Goal: Task Accomplishment & Management: Manage account settings

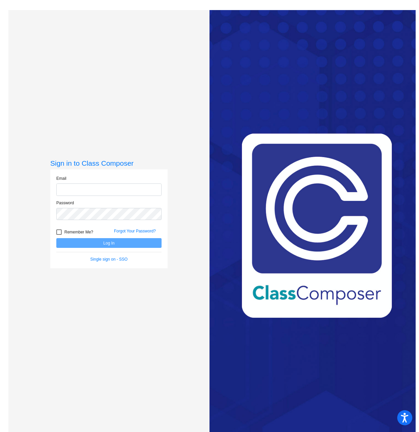
type input "[EMAIL_ADDRESS][DOMAIN_NAME]"
click at [115, 244] on button "Log In" at bounding box center [108, 243] width 105 height 10
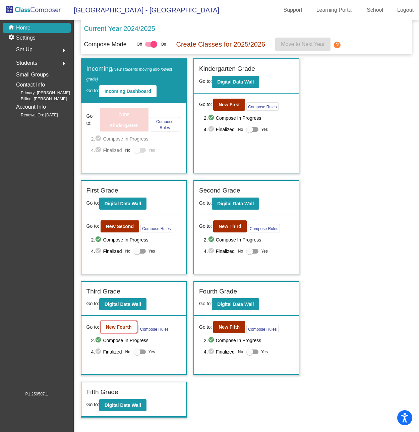
click at [121, 326] on b "New Fourth" at bounding box center [119, 326] width 26 height 5
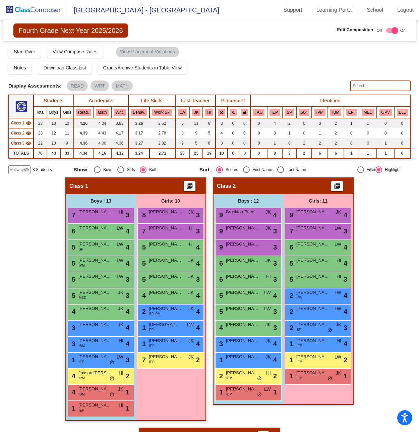
click at [362, 85] on input "text" at bounding box center [380, 85] width 60 height 11
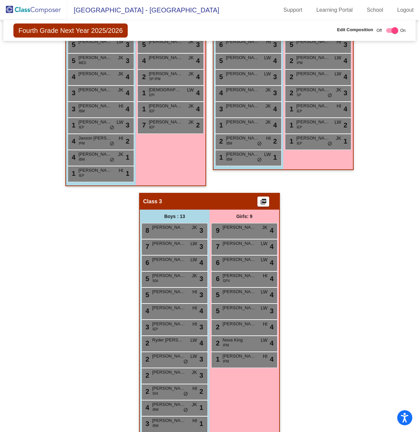
scroll to position [246, 0]
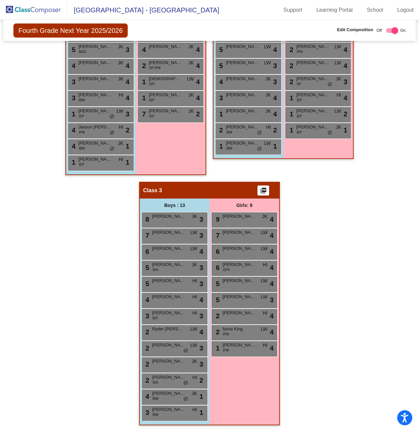
type input "mend"
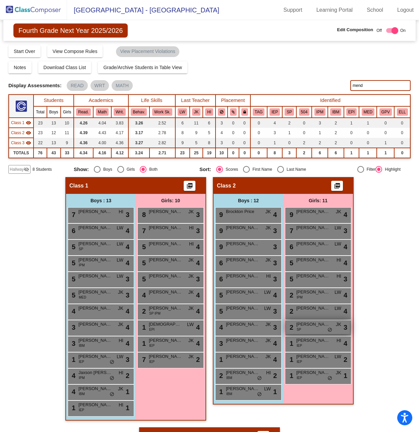
scroll to position [0, 0]
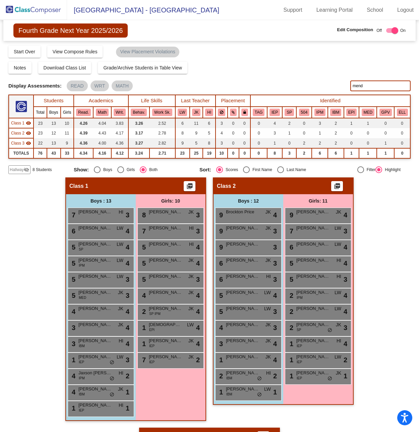
click at [43, 266] on div "Hallway - Hallway Class picture_as_pdf Add Student First Name Last Name Student…" at bounding box center [209, 427] width 402 height 500
click at [27, 171] on mat-icon "visibility_off" at bounding box center [26, 169] width 5 height 5
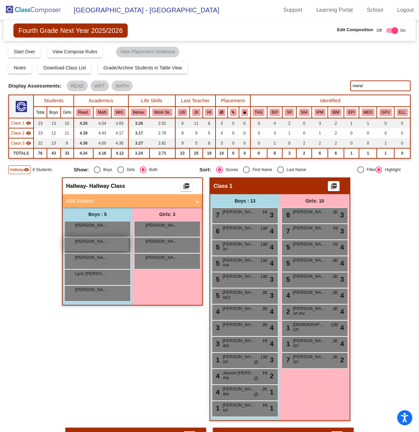
click at [100, 244] on span "[PERSON_NAME]" at bounding box center [92, 241] width 34 height 7
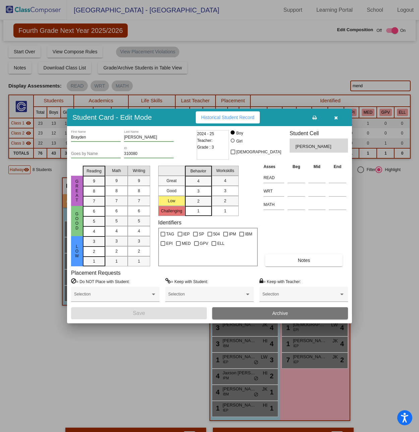
click at [280, 312] on span "Archive" at bounding box center [280, 312] width 16 height 5
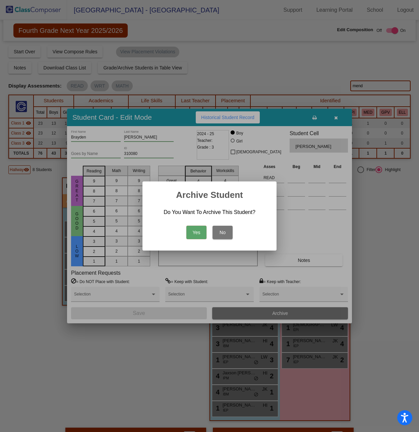
click at [199, 233] on button "Yes" at bounding box center [196, 232] width 20 height 13
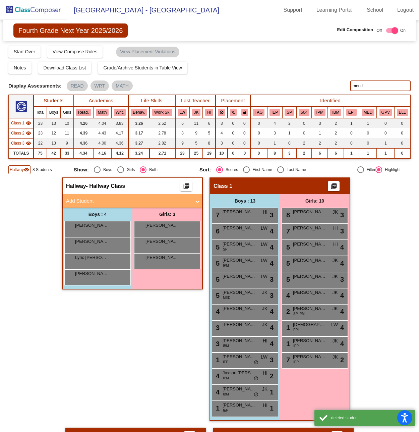
click at [35, 7] on img at bounding box center [33, 10] width 67 height 20
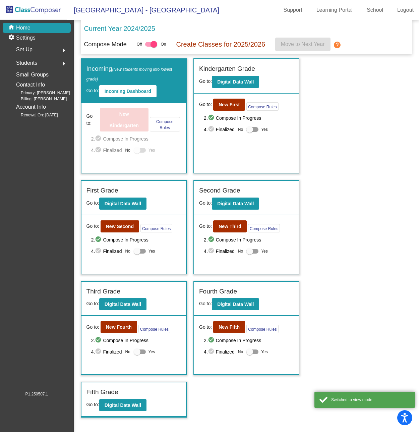
click at [30, 61] on span "Students" at bounding box center [26, 62] width 21 height 9
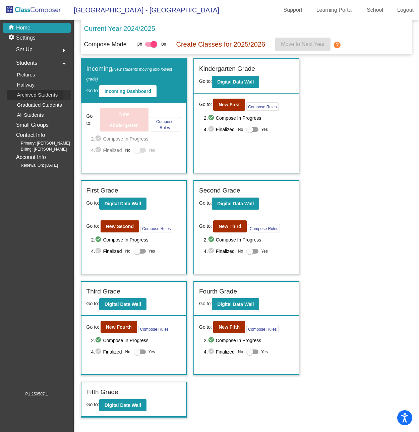
click at [33, 94] on p "Archived Students" at bounding box center [37, 95] width 41 height 8
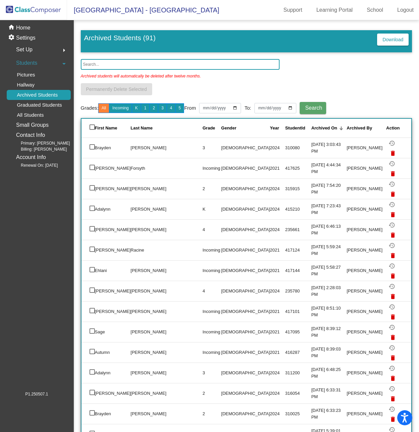
click at [92, 144] on div at bounding box center [91, 146] width 5 height 5
click at [92, 149] on input "select row 2" at bounding box center [92, 149] width 0 height 0
checkbox input "true"
click at [392, 149] on mat-icon "delete" at bounding box center [393, 153] width 8 height 8
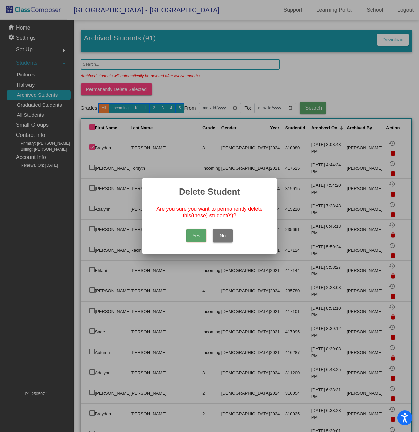
click at [200, 233] on button "Yes" at bounding box center [196, 235] width 20 height 13
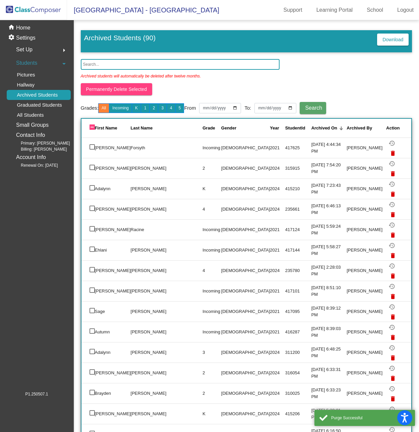
click at [244, 81] on div "Archived students will automatically be deleted after twelve months." at bounding box center [246, 76] width 331 height 13
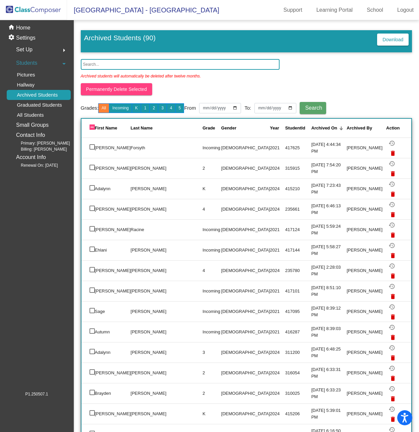
click at [33, 10] on img at bounding box center [33, 10] width 67 height 20
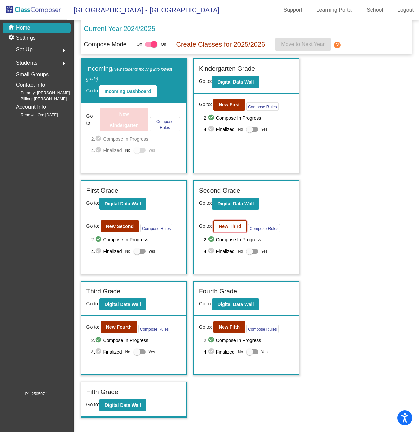
click at [226, 226] on b "New Third" at bounding box center [230, 226] width 23 height 5
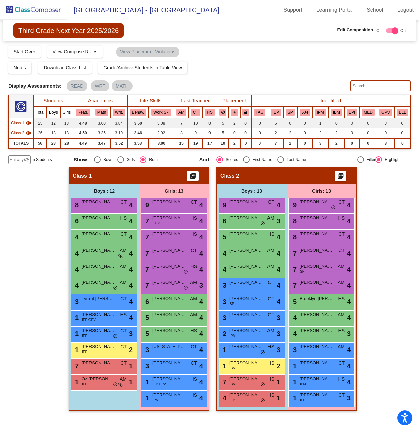
click at [21, 157] on span "Hallway" at bounding box center [17, 160] width 14 height 6
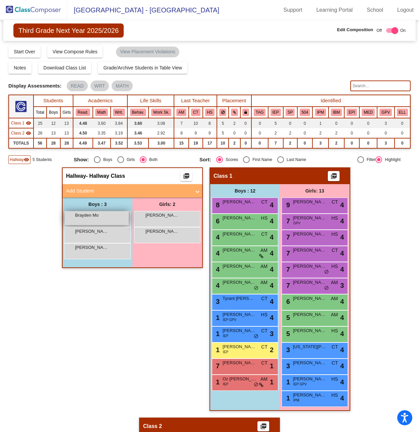
click at [99, 219] on div "Brayden Mo lock do_not_disturb_alt" at bounding box center [97, 218] width 64 height 14
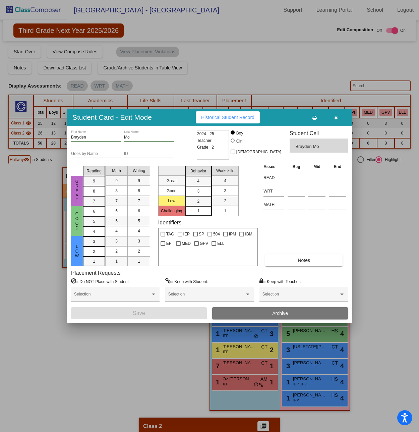
click at [137, 135] on input "Mo" at bounding box center [149, 137] width 50 height 5
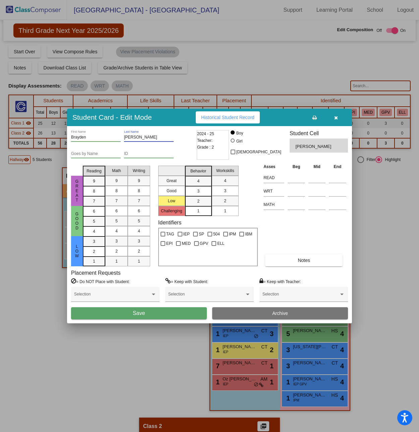
type input "[PERSON_NAME]"
click at [300, 328] on div "Student Card - Edit Mode Historical Student Record [PERSON_NAME] First Name [PE…" at bounding box center [209, 216] width 419 height 432
click at [298, 316] on button "Archive" at bounding box center [280, 313] width 136 height 12
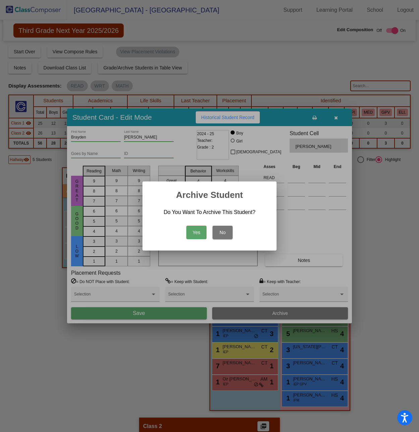
click at [197, 230] on button "Yes" at bounding box center [196, 232] width 20 height 13
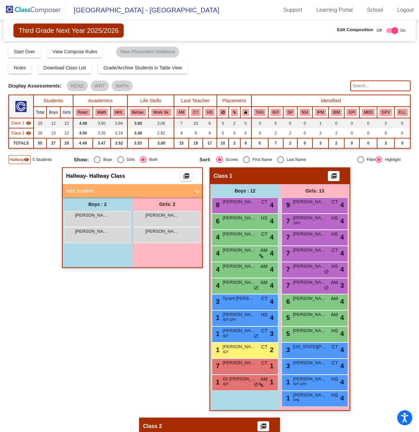
click at [34, 9] on img at bounding box center [33, 10] width 67 height 20
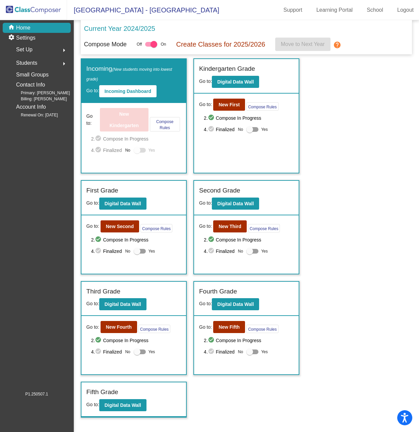
click at [28, 62] on span "Students" at bounding box center [26, 62] width 21 height 9
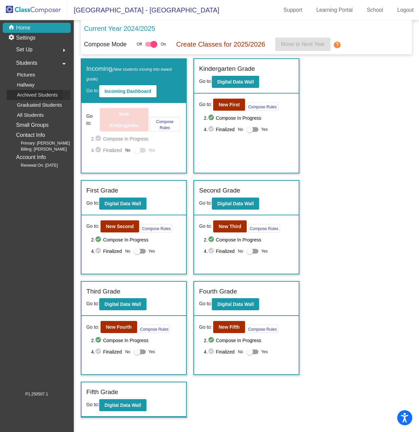
click at [46, 94] on p "Archived Students" at bounding box center [37, 95] width 41 height 8
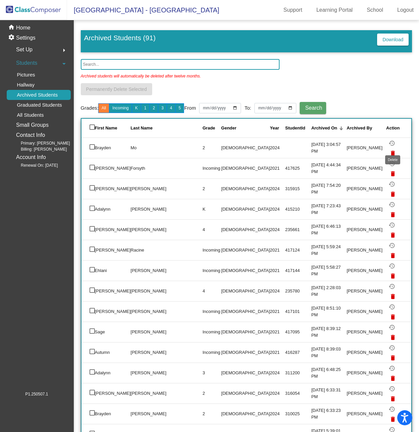
click at [394, 149] on mat-icon "delete" at bounding box center [393, 153] width 8 height 8
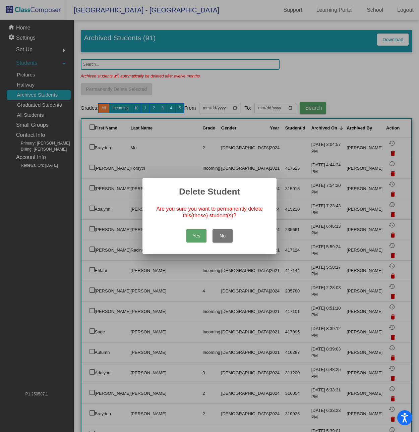
click at [197, 235] on button "Yes" at bounding box center [196, 235] width 20 height 13
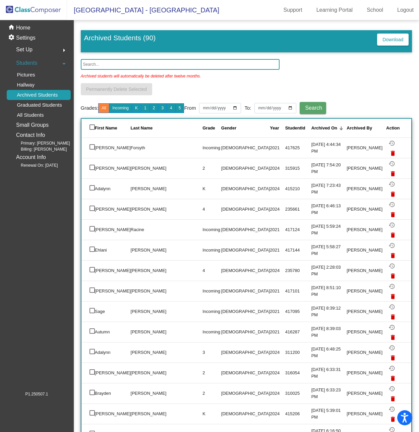
click at [32, 9] on img at bounding box center [33, 10] width 67 height 20
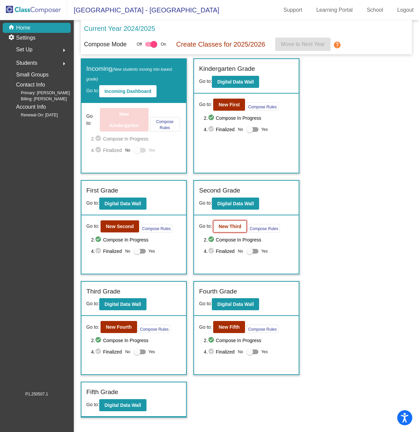
click at [233, 226] on b "New Third" at bounding box center [230, 226] width 23 height 5
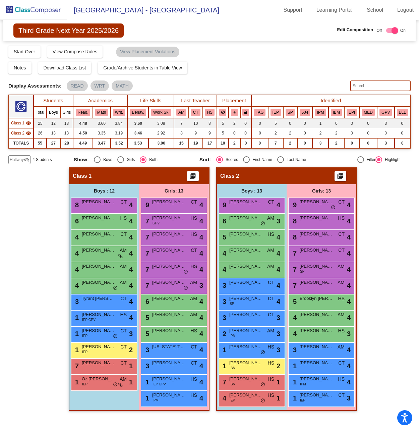
click at [17, 157] on span "Hallway" at bounding box center [17, 160] width 14 height 6
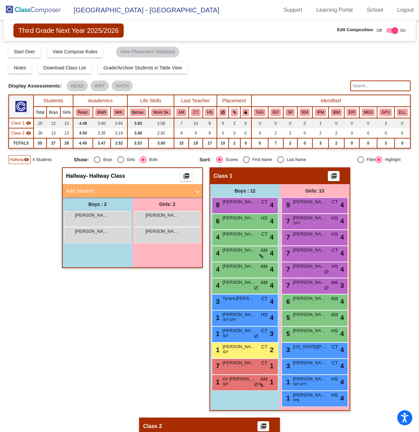
click at [109, 192] on mat-panel-title "Add Student" at bounding box center [128, 191] width 125 height 8
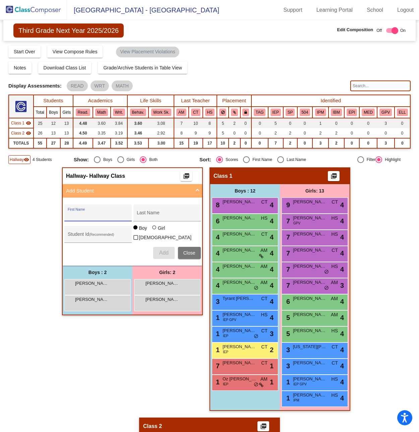
click at [87, 213] on input "First Name" at bounding box center [98, 214] width 60 height 5
type input "Brayden"
click at [162, 215] on input "Last Name" at bounding box center [167, 214] width 60 height 5
type input "[PERSON_NAME]"
click at [90, 229] on div "Student Id (Recommended)" at bounding box center [98, 236] width 60 height 14
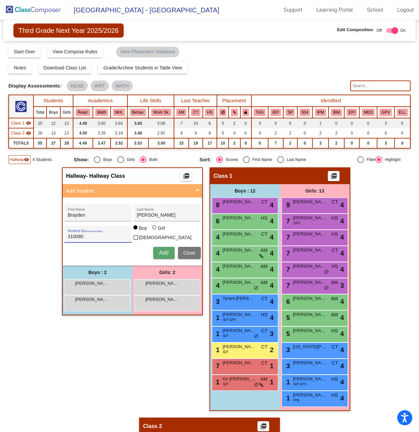
type input "310080"
click at [159, 252] on span "Add" at bounding box center [163, 253] width 9 height 6
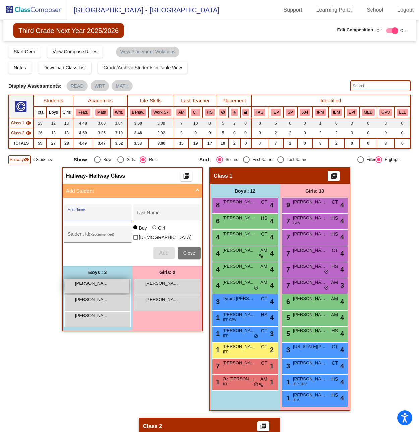
click at [95, 283] on span "[PERSON_NAME]" at bounding box center [92, 283] width 34 height 7
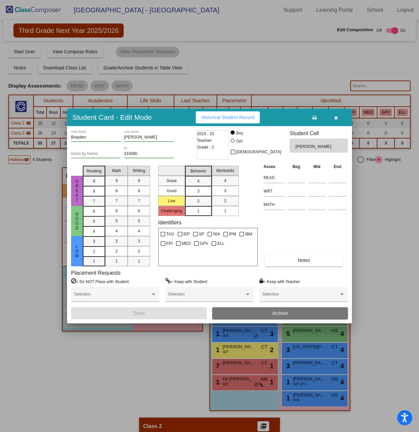
click at [337, 116] on icon "button" at bounding box center [336, 117] width 4 height 5
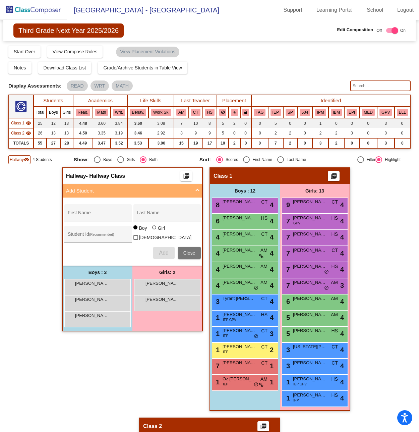
click at [43, 10] on img at bounding box center [33, 10] width 67 height 20
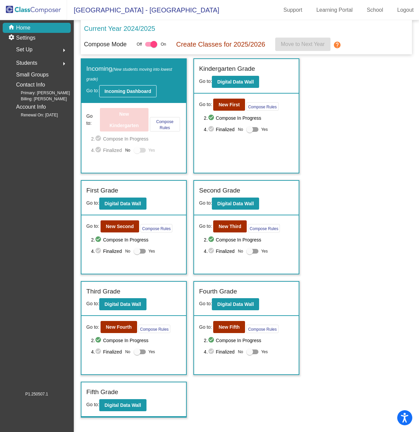
click at [127, 92] on b "Incoming Dashboard" at bounding box center [128, 90] width 47 height 5
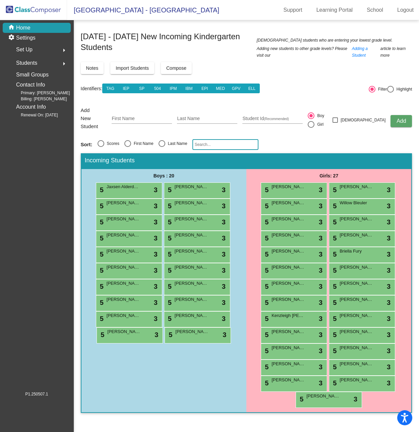
click at [203, 139] on input "text" at bounding box center [225, 144] width 66 height 11
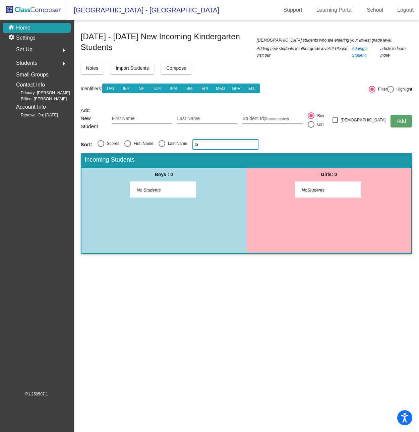
type input "t"
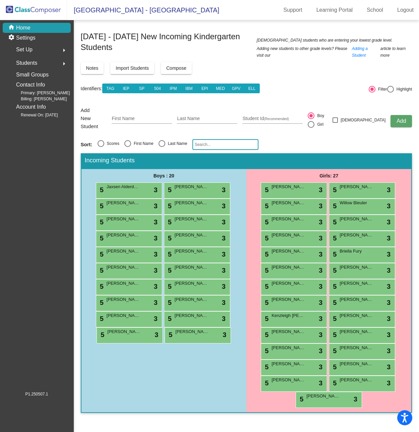
click at [206, 380] on div "Boys : 20 5 Jaxsen Alderdyce lock do_not_disturb_alt 3 5 [PERSON_NAME] lock do_…" at bounding box center [163, 290] width 165 height 243
click at [312, 68] on div "Notes Import Students Compose View Compose View & Edit Compose" at bounding box center [246, 68] width 331 height 12
click at [50, 8] on img at bounding box center [33, 10] width 67 height 20
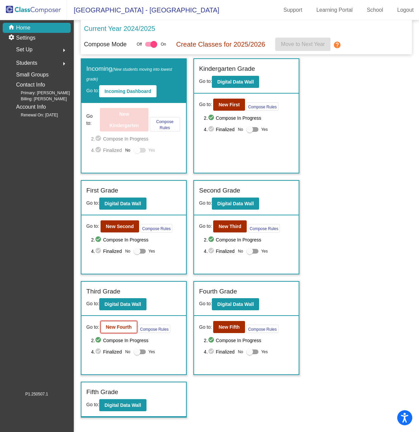
click at [121, 326] on b "New Fourth" at bounding box center [119, 326] width 26 height 5
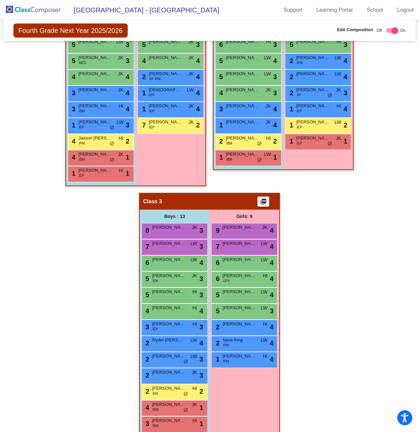
scroll to position [246, 0]
